Goal: Navigation & Orientation: Find specific page/section

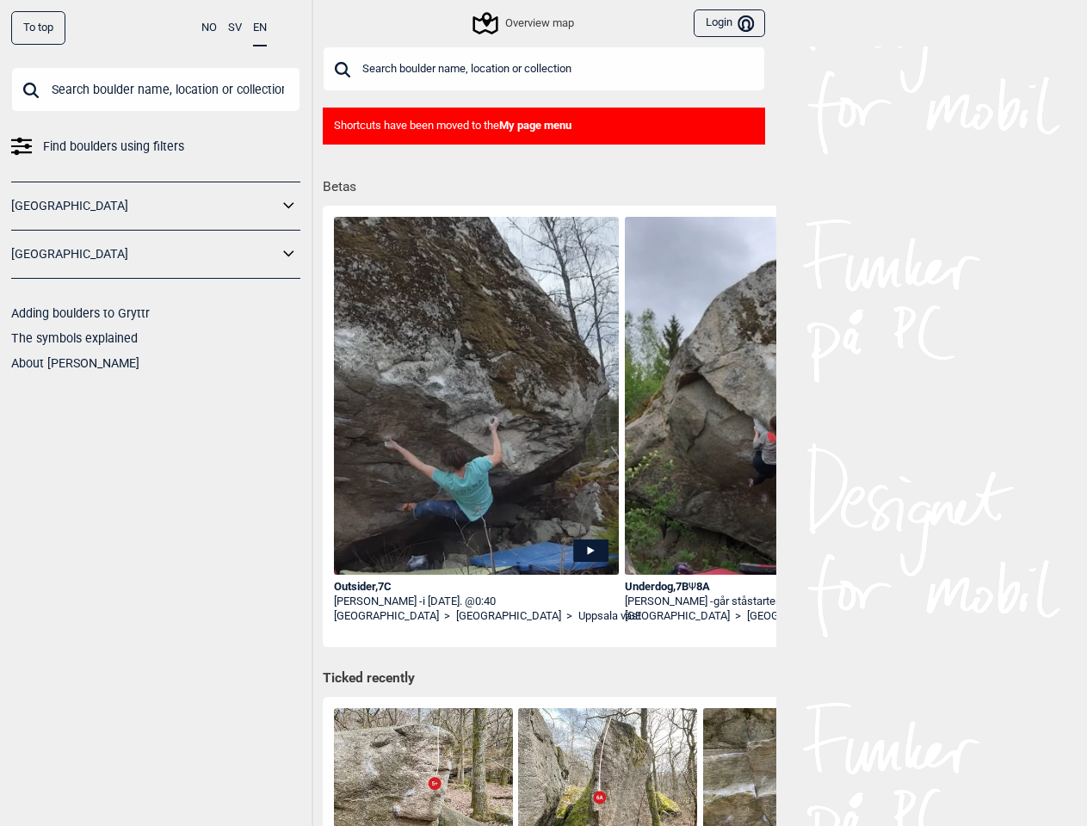
click at [38, 28] on div "To top" at bounding box center [38, 28] width 54 height 34
click at [209, 28] on button "NO" at bounding box center [208, 28] width 15 height 34
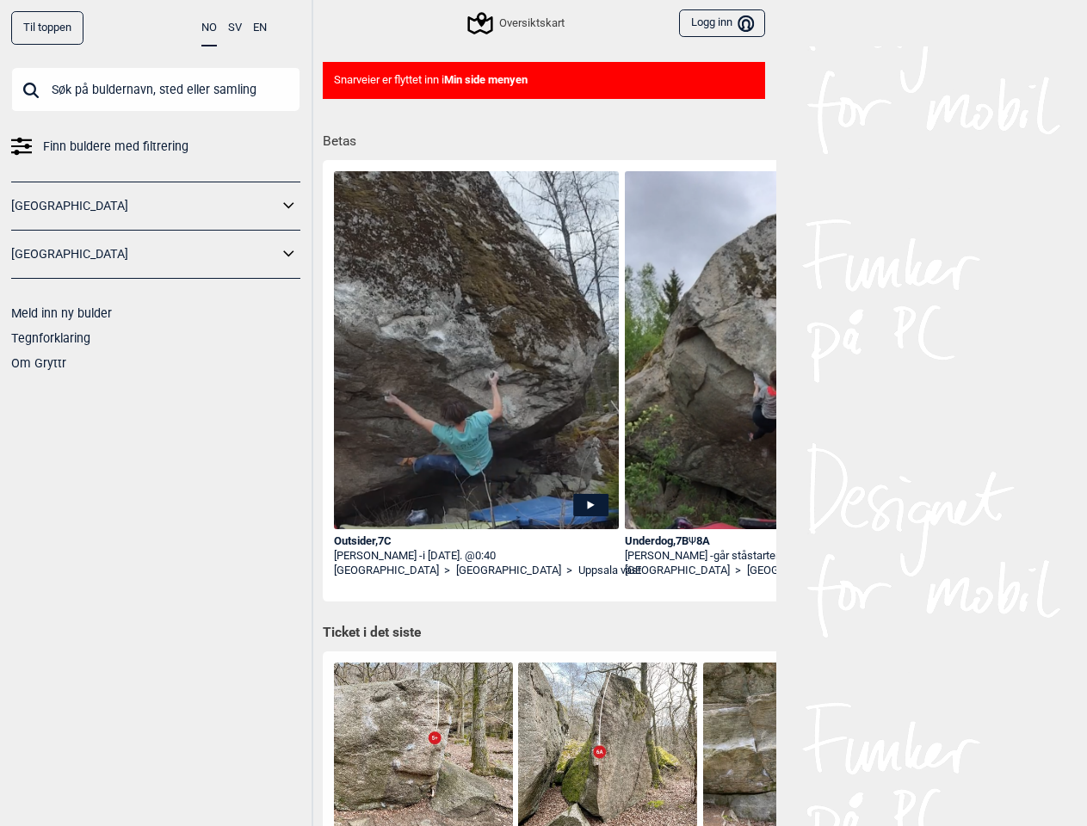
click at [235, 28] on button "SV" at bounding box center [235, 28] width 14 height 34
click at [260, 28] on button "EN" at bounding box center [260, 28] width 14 height 34
click at [289, 206] on icon at bounding box center [289, 206] width 22 height 25
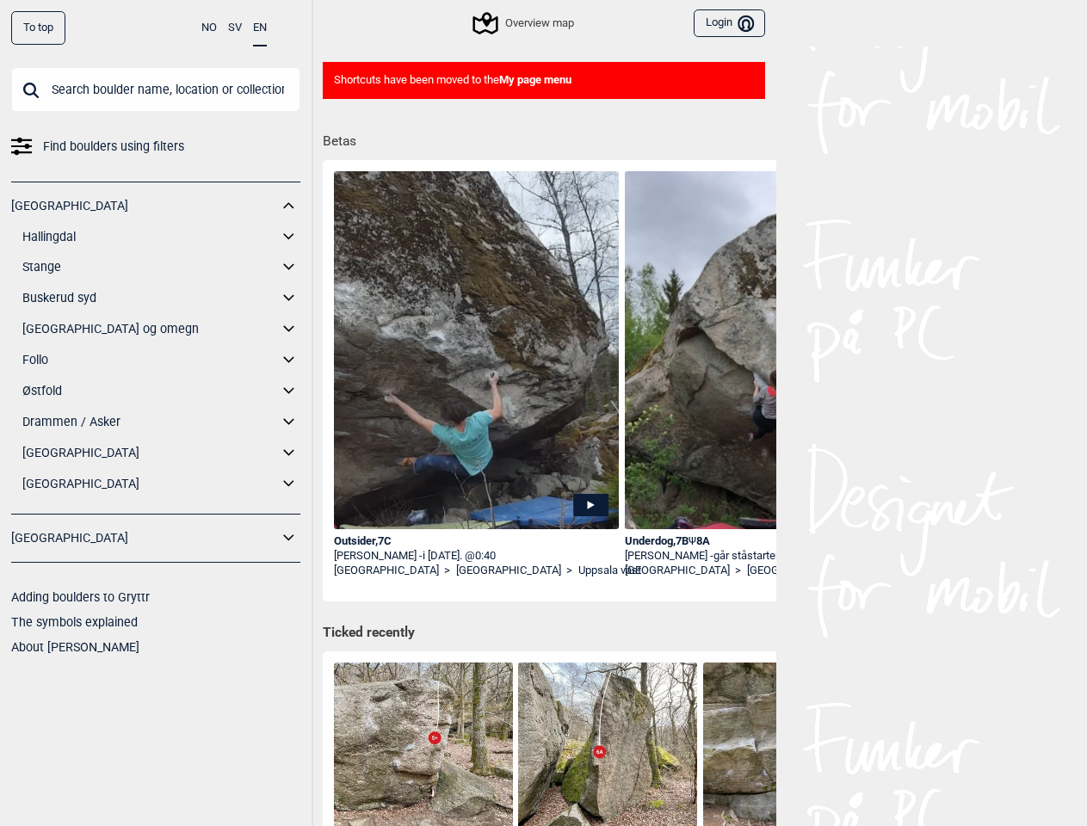
click at [289, 254] on div "[GEOGRAPHIC_DATA] Hallingdal Gol Ål Stange Kolomoen [GEOGRAPHIC_DATA] [GEOGRAPH…" at bounding box center [155, 348] width 289 height 333
click at [338, 22] on div "Overview map Login Bruker" at bounding box center [544, 23] width 465 height 46
click at [524, 23] on div "Overview map" at bounding box center [524, 23] width 98 height 21
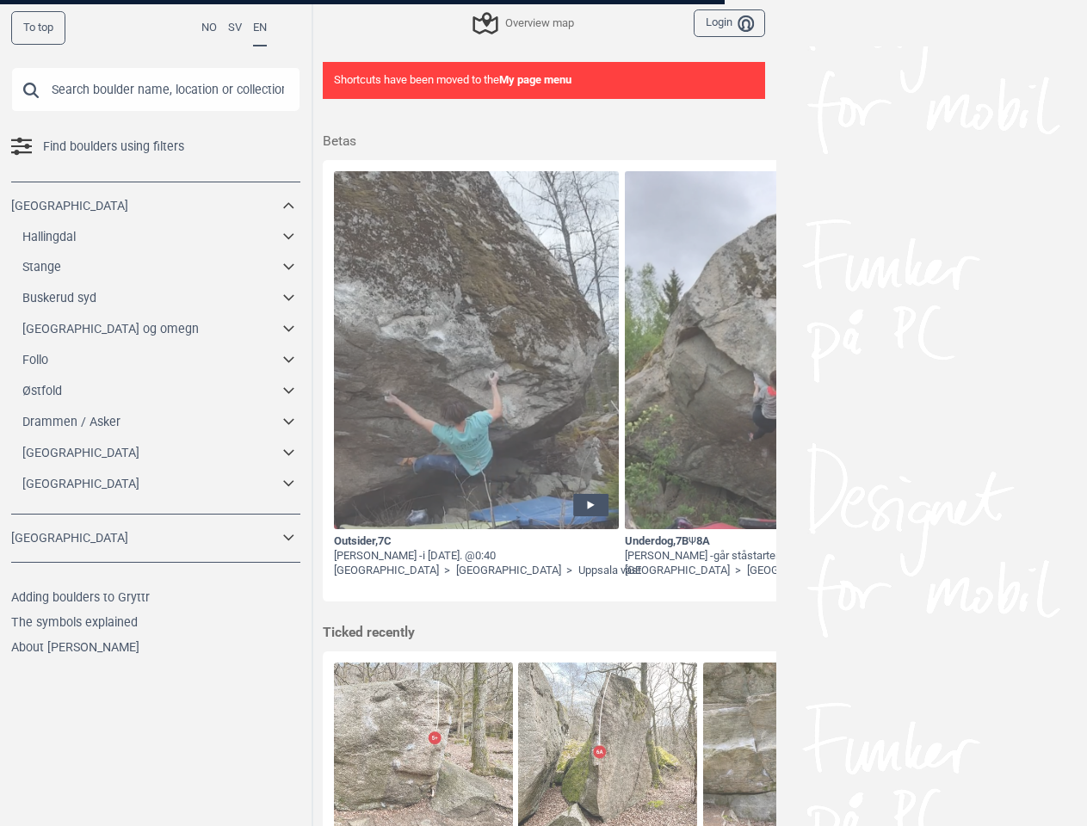
click at [729, 23] on button "Login Bruker" at bounding box center [729, 23] width 71 height 28
